Goal: Check status

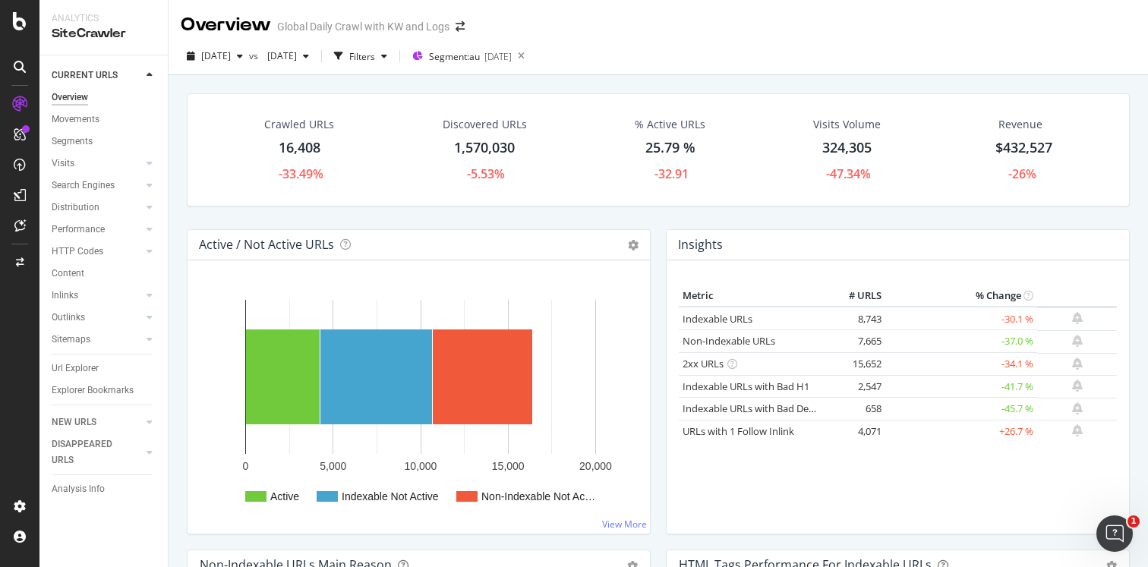
scroll to position [87, 0]
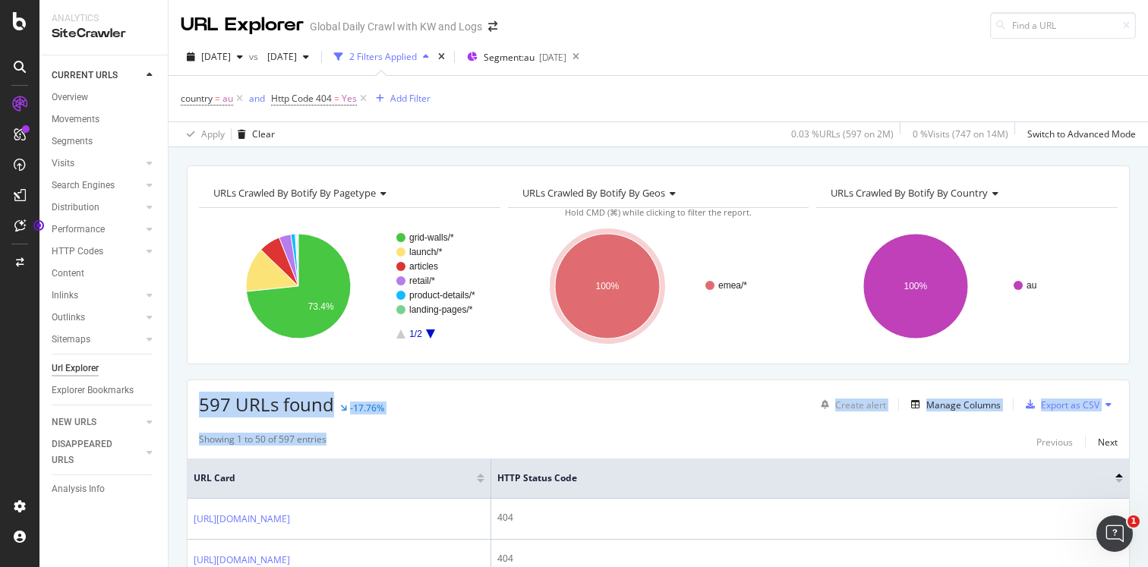
drag, startPoint x: 343, startPoint y: 437, endPoint x: 173, endPoint y: 391, distance: 176.3
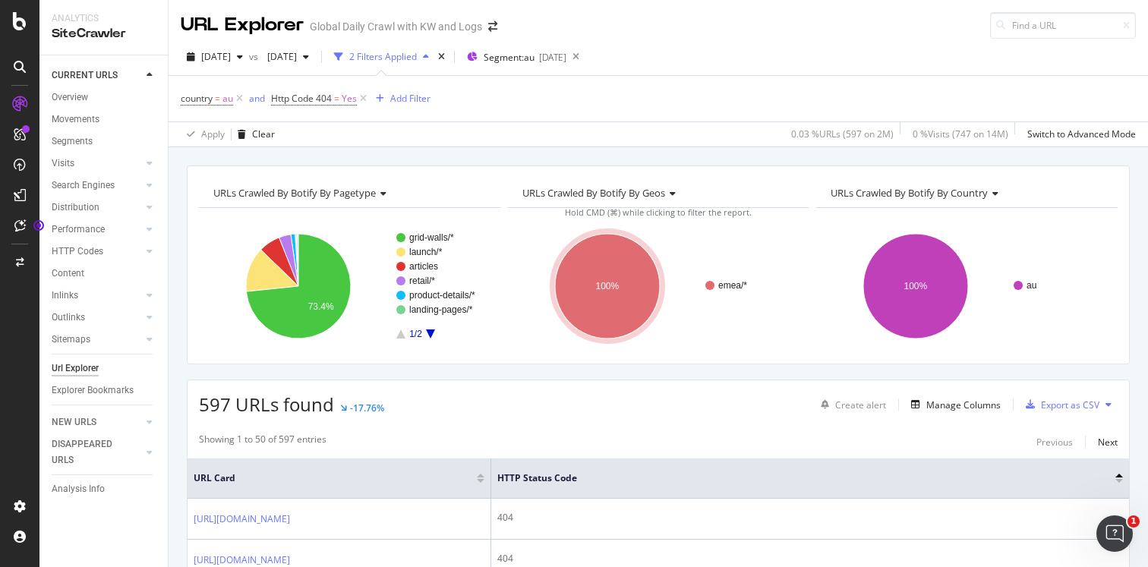
click at [200, 402] on span "597 URLs found" at bounding box center [266, 404] width 135 height 25
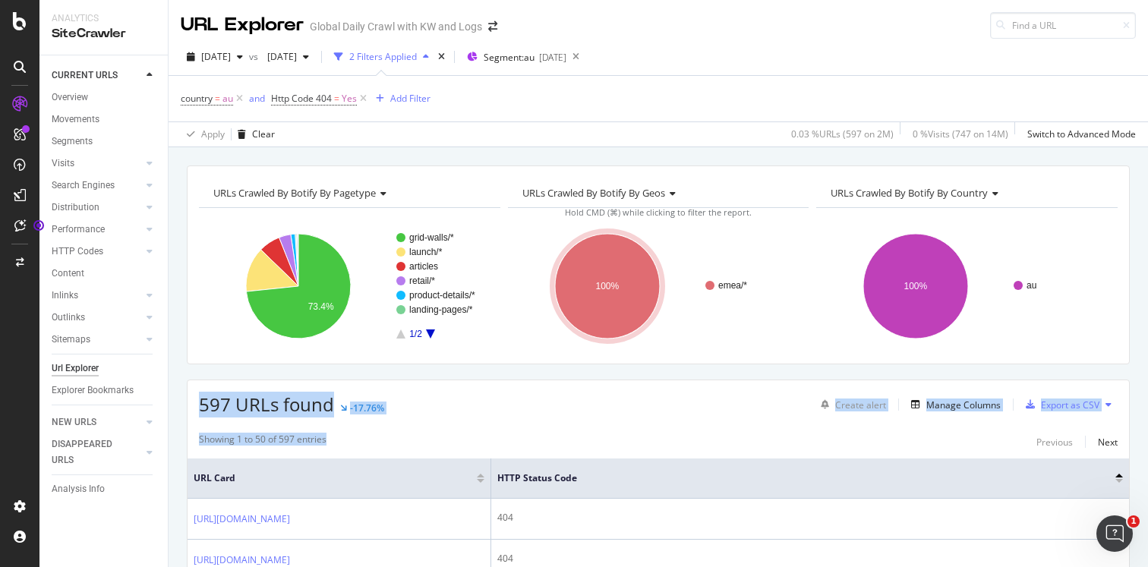
drag, startPoint x: 197, startPoint y: 400, endPoint x: 402, endPoint y: 433, distance: 207.6
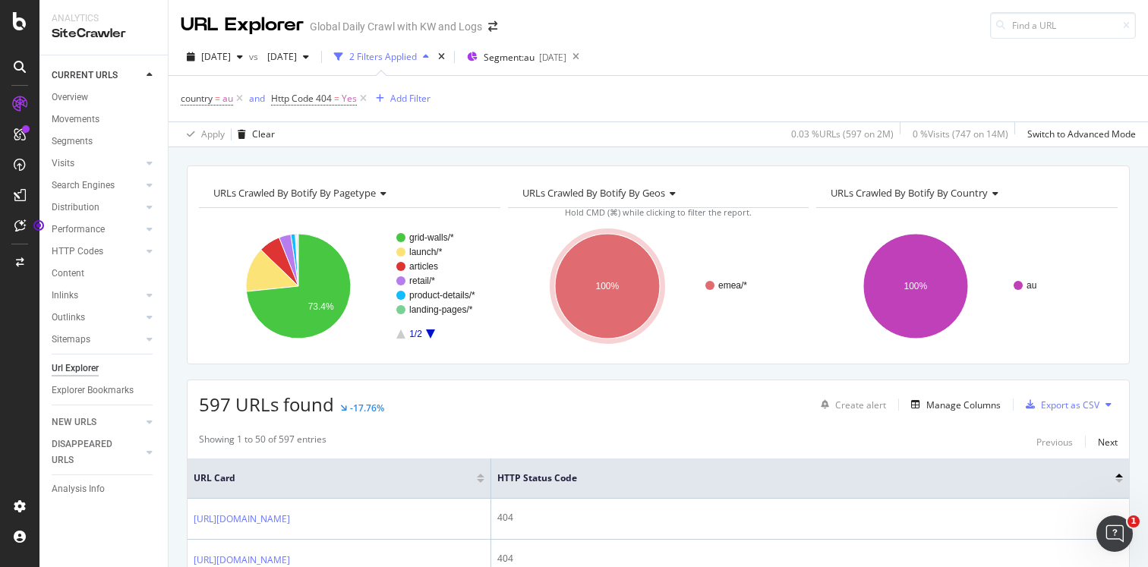
click at [245, 403] on span "597 URLs found" at bounding box center [266, 404] width 135 height 25
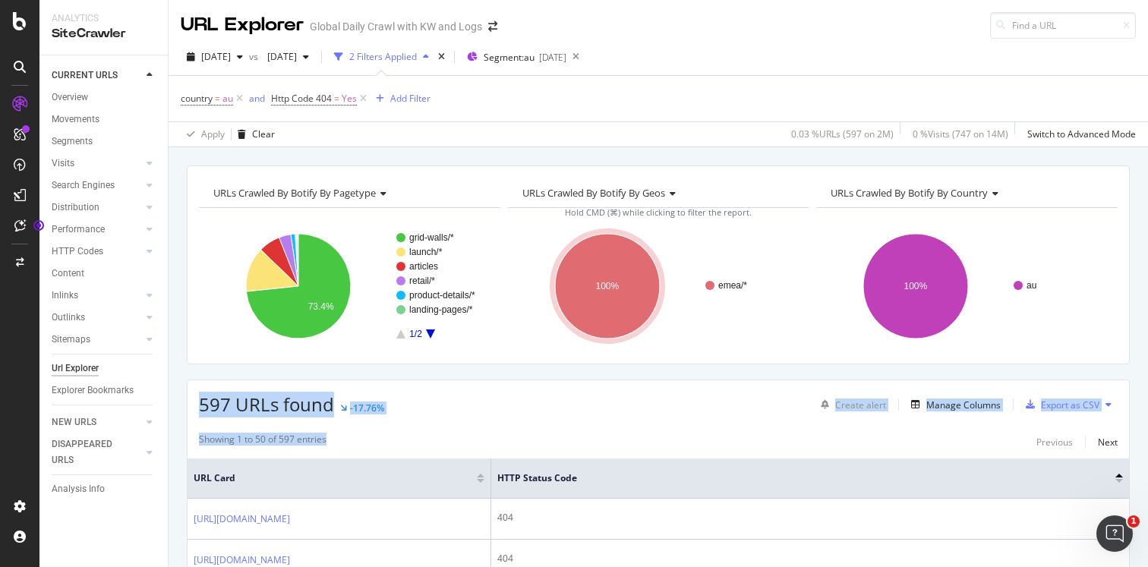
drag, startPoint x: 196, startPoint y: 403, endPoint x: 407, endPoint y: 446, distance: 215.3
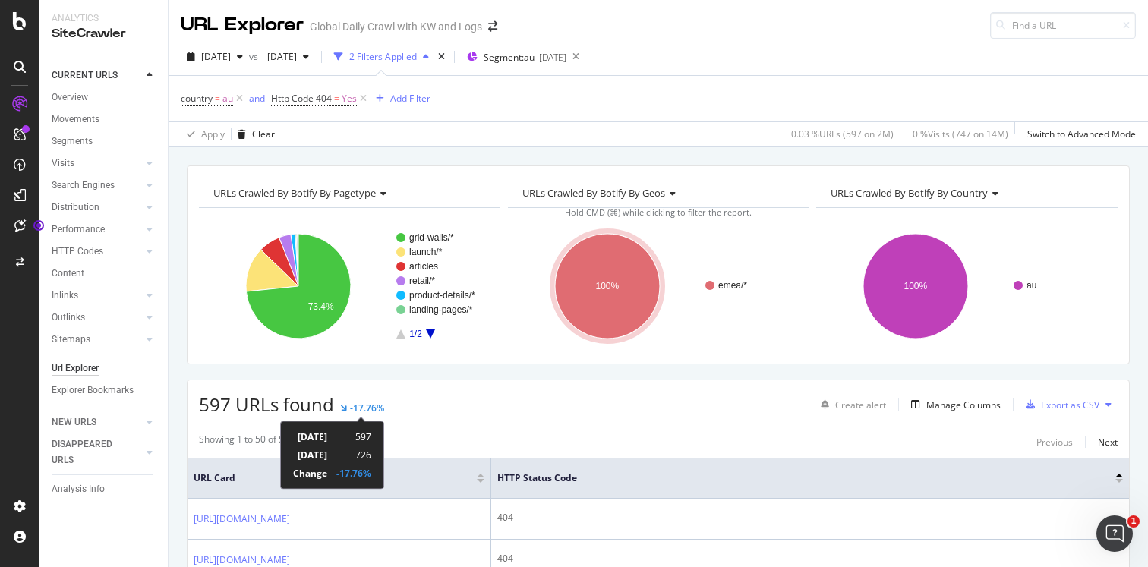
click at [327, 440] on td "[DATE]" at bounding box center [310, 437] width 34 height 18
